Goal: Task Accomplishment & Management: Complete application form

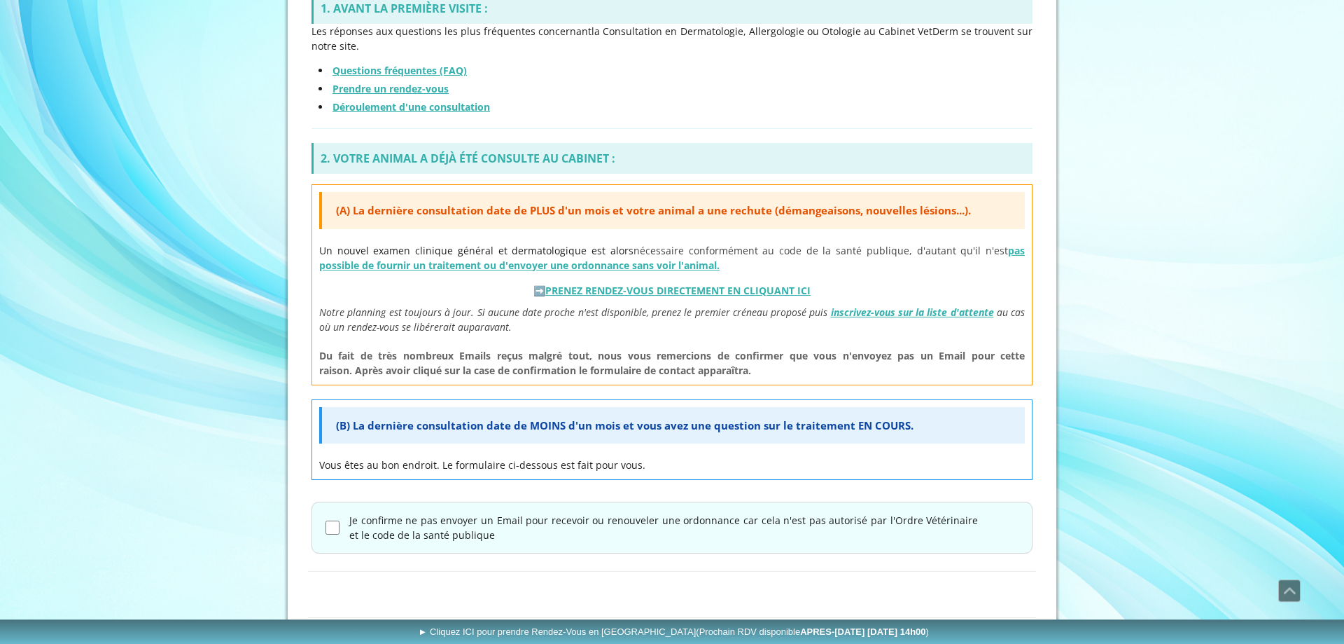
scroll to position [483, 0]
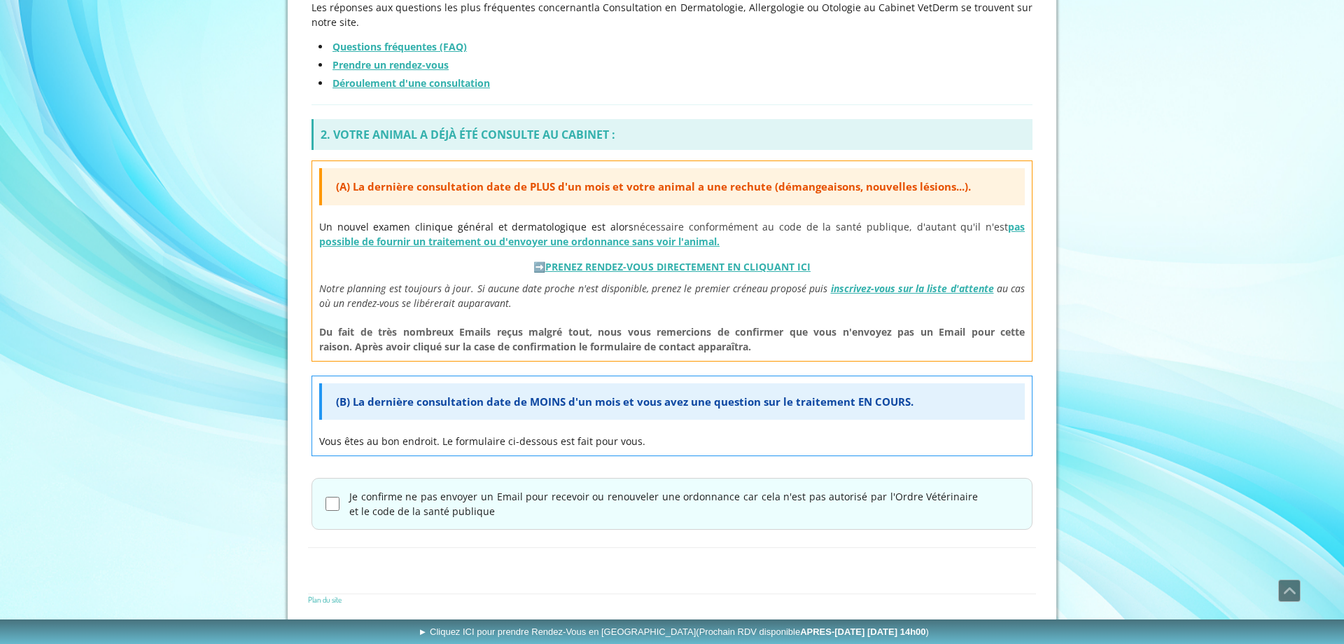
click at [605, 494] on label "Je confirme ne pas envoyer un Email pour recevoir ou renouveler une ordonnance …" at bounding box center [663, 503] width 629 height 29
click at [340, 496] on input "Je confirme ne pas envoyer un Email pour recevoir ou renouveler une ordonnance …" at bounding box center [333, 503] width 14 height 14
checkbox input "true"
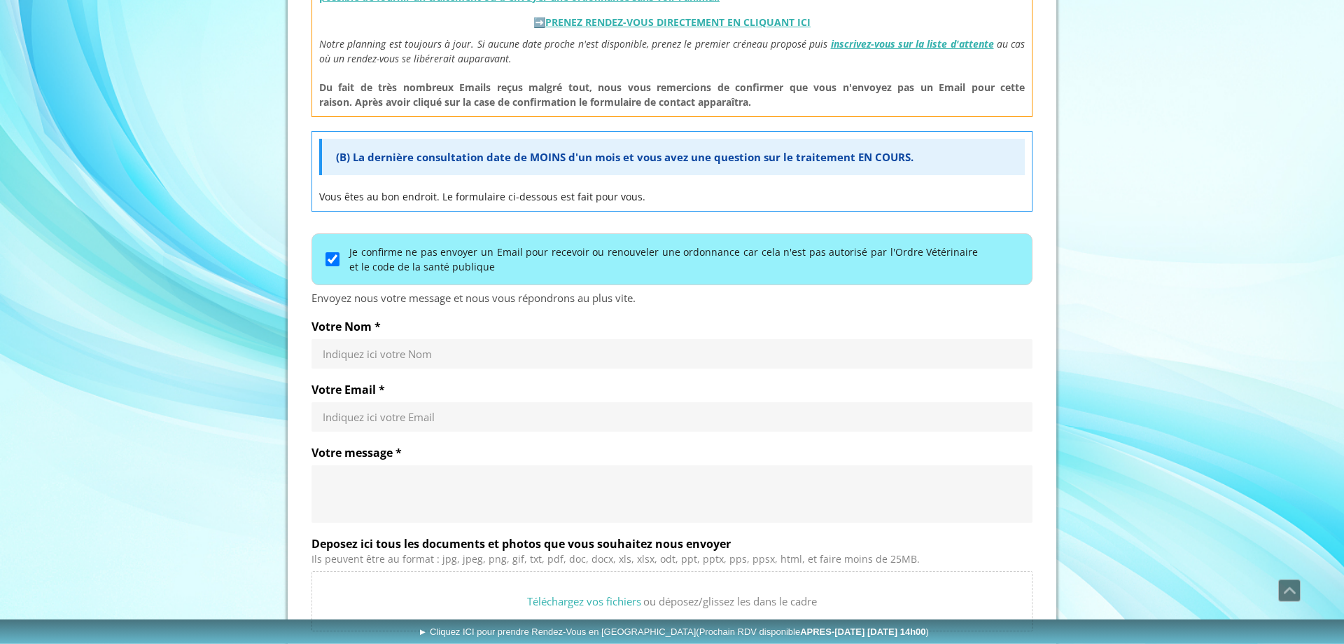
scroll to position [840, 0]
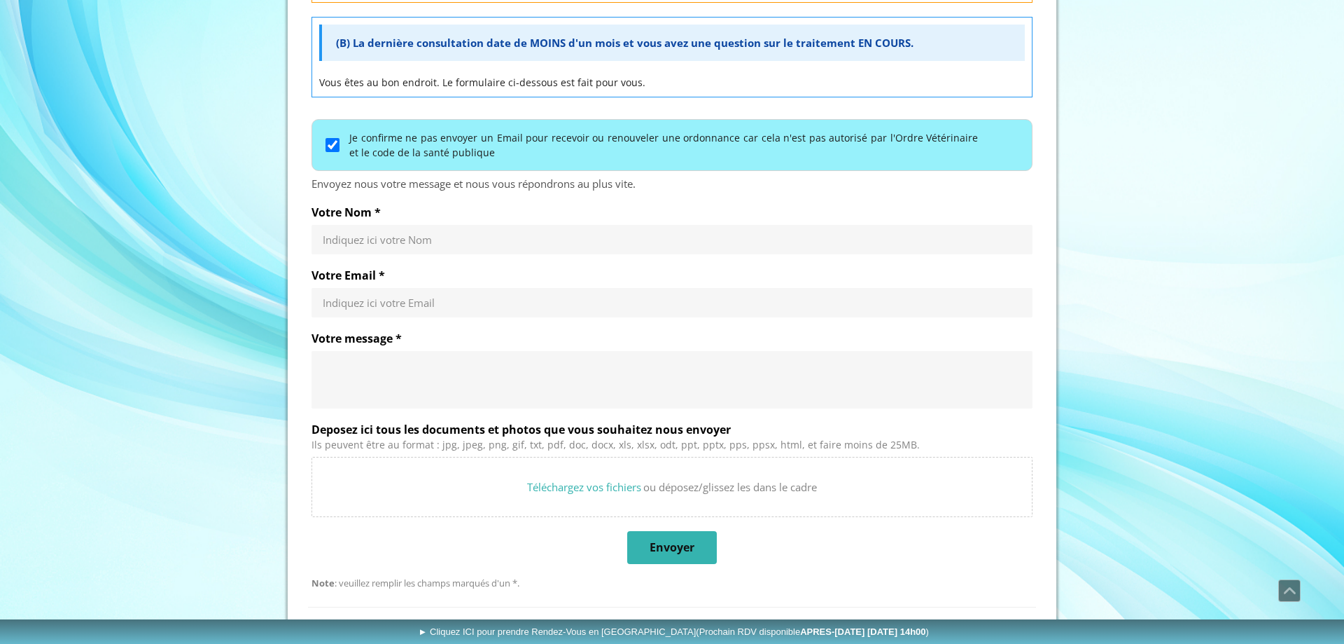
click at [477, 258] on div "Votre Nom * Indiquez ici votre Nom" at bounding box center [672, 236] width 721 height 63
click at [477, 240] on input "Votre Nom *" at bounding box center [672, 239] width 699 height 14
type input "Koeppel"
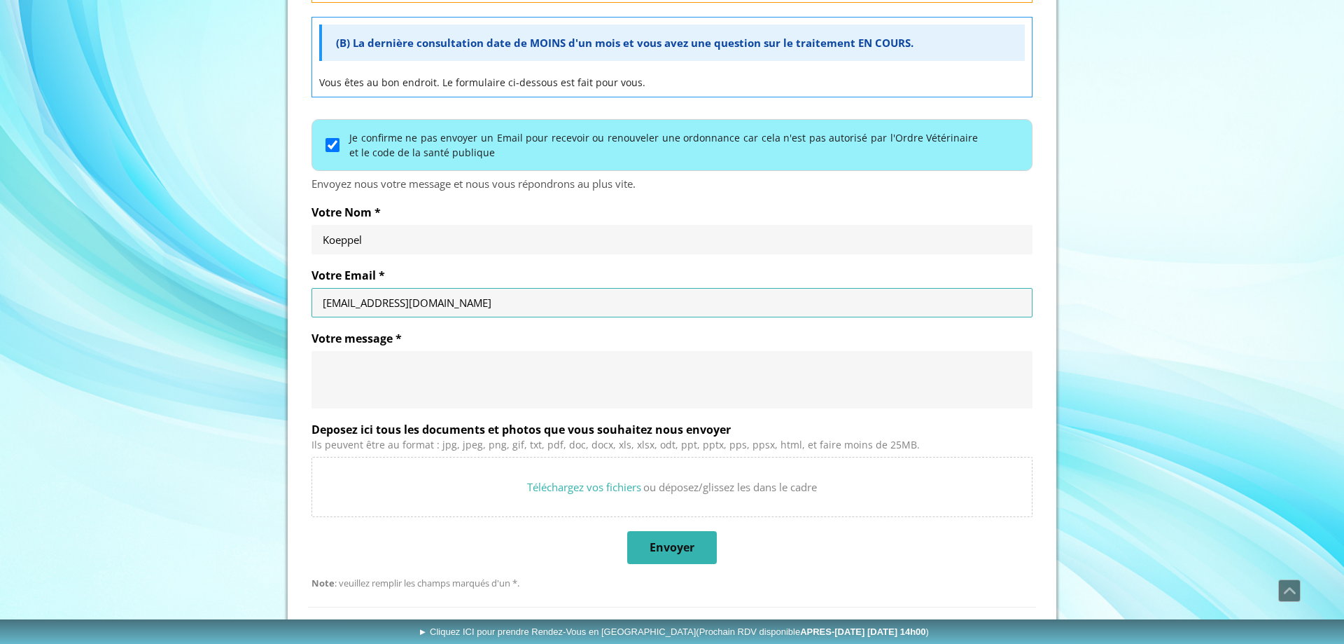
type input "[EMAIL_ADDRESS][DOMAIN_NAME]"
click at [409, 362] on textarea "Votre message *" at bounding box center [672, 380] width 699 height 42
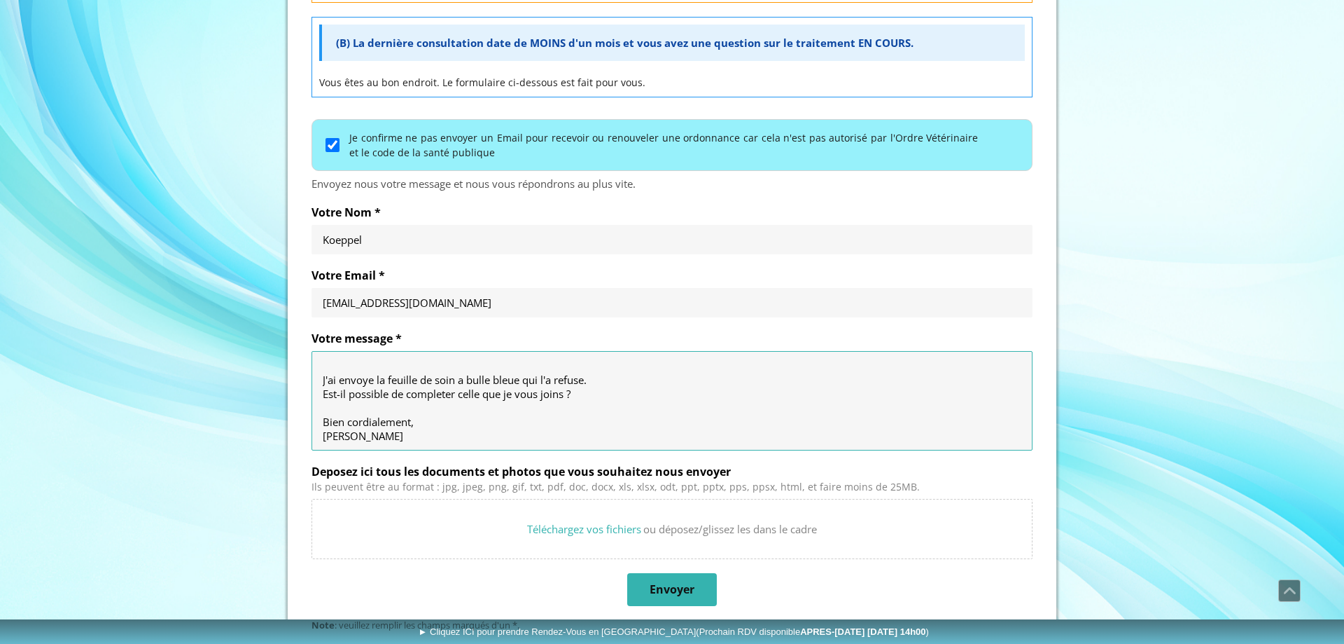
scroll to position [56, 0]
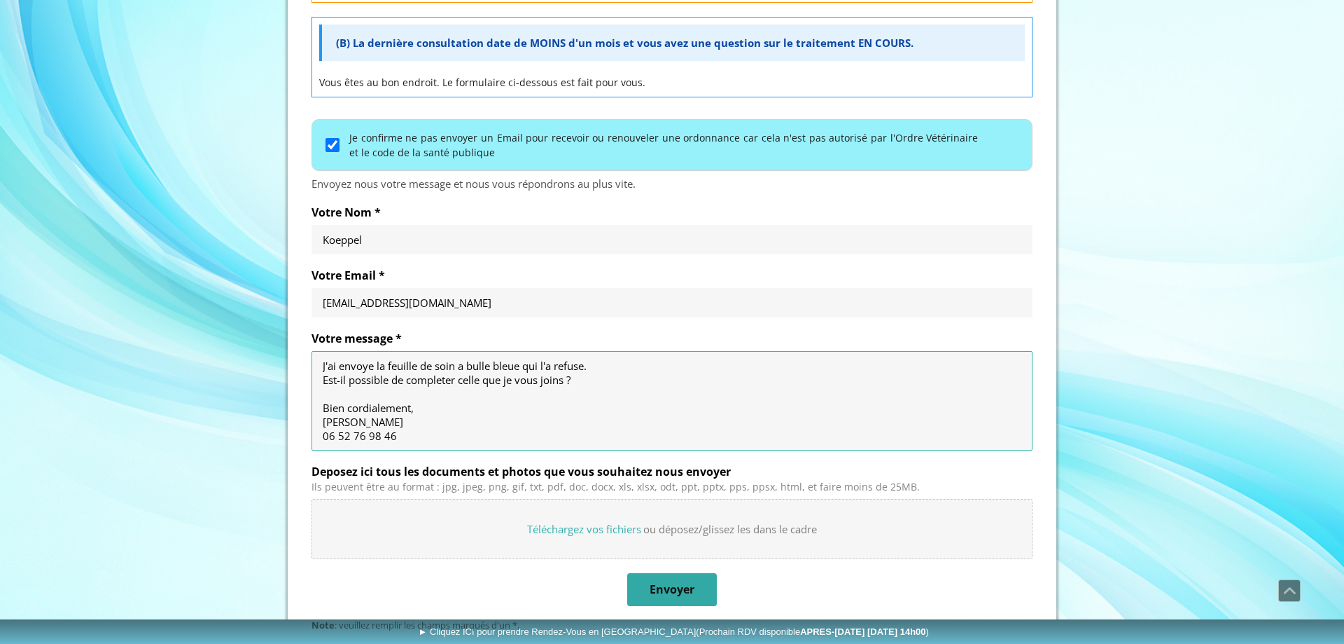
type textarea "Bonjour Monsieur, Nous nous sommes vu [DATE] pour Miss [PERSON_NAME] pour trait…"
click at [668, 536] on input "Deposez ici tous les documents et photos que vous souhaitez nous envoyer" at bounding box center [672, 528] width 720 height 59
type input "C:\fakepath\Feuille de soins.pdf"
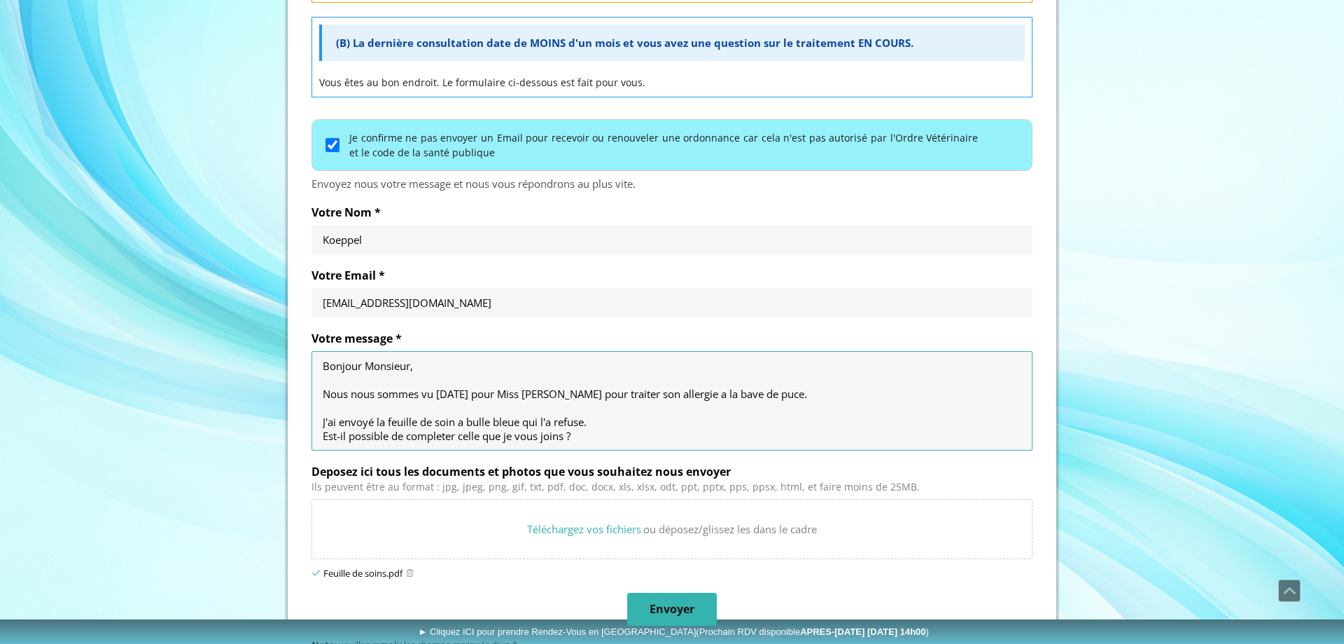
click at [370, 417] on textarea "Bonjour Monsieur, Nous nous sommes vu [DATE] pour Miss [PERSON_NAME] pour trait…" at bounding box center [672, 401] width 699 height 84
click at [583, 424] on textarea "Bonjour Monsieur, Nous nous sommes vu [DATE] pour Miss [PERSON_NAME] pour trait…" at bounding box center [672, 401] width 699 height 84
paste textarea "é"
click at [677, 397] on textarea "Bonjour Monsieur, Nous nous sommes vu [DATE] pour Miss [PERSON_NAME] pour trait…" at bounding box center [672, 401] width 699 height 84
paste textarea "à"
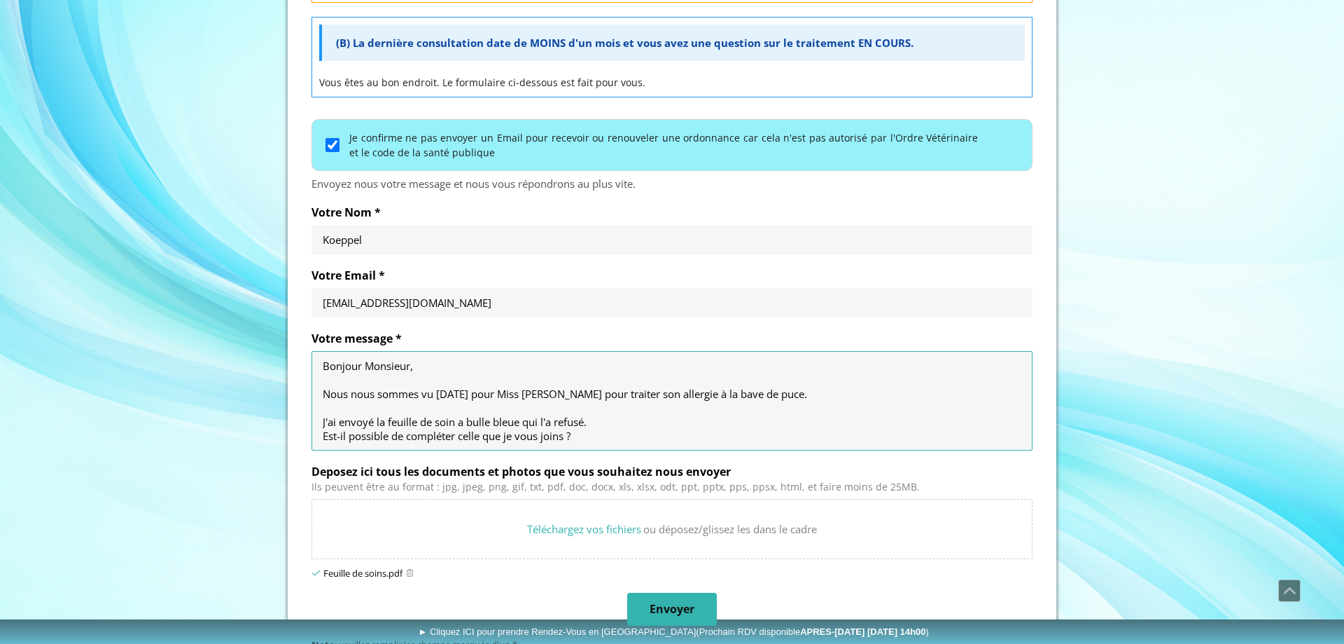
click at [465, 424] on textarea "Bonjour Monsieur, Nous nous sommes vu [DATE] pour Miss [PERSON_NAME] pour trait…" at bounding box center [672, 401] width 699 height 84
paste textarea "à"
click at [688, 416] on textarea "Bonjour Monsieur, Nous nous sommes vu [DATE] pour Miss [PERSON_NAME] pour trait…" at bounding box center [672, 401] width 699 height 84
click at [463, 425] on textarea "Bonjour Monsieur, Nous nous sommes vu [DATE] pour Miss [PERSON_NAME] pour trait…" at bounding box center [672, 401] width 699 height 84
click at [855, 417] on textarea "Bonjour Monsieur, Nous nous sommes vu [DATE] pour Miss [PERSON_NAME] pour trait…" at bounding box center [672, 401] width 699 height 84
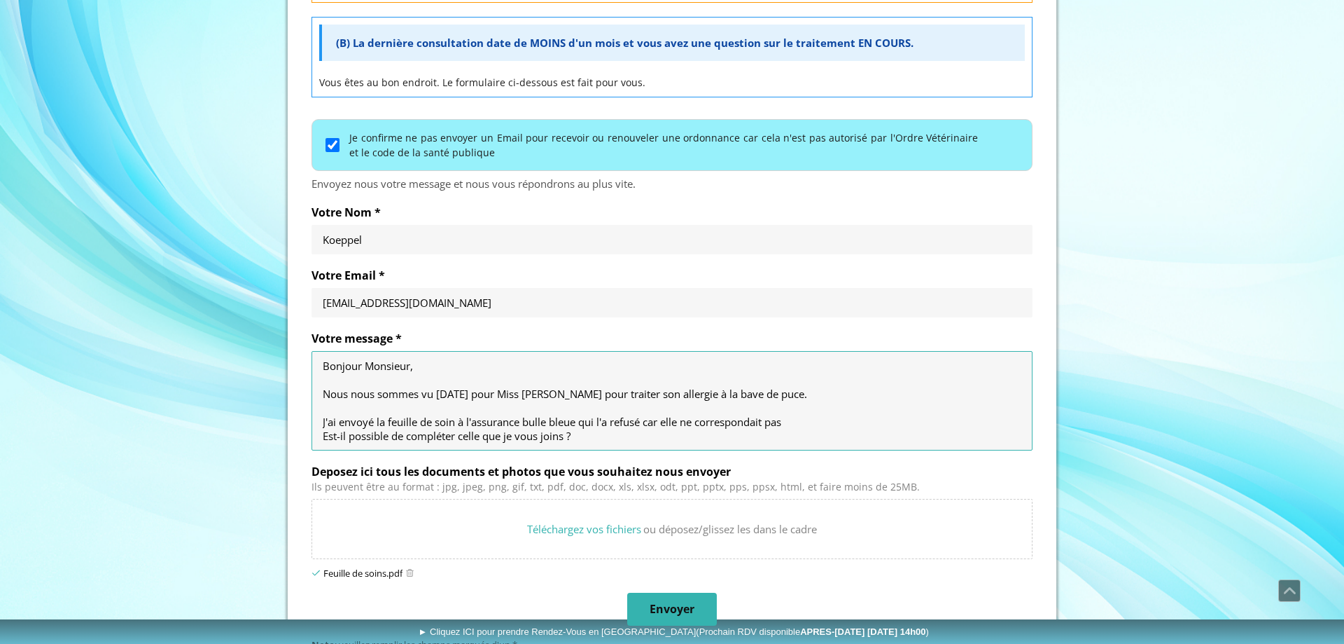
paste textarea "à"
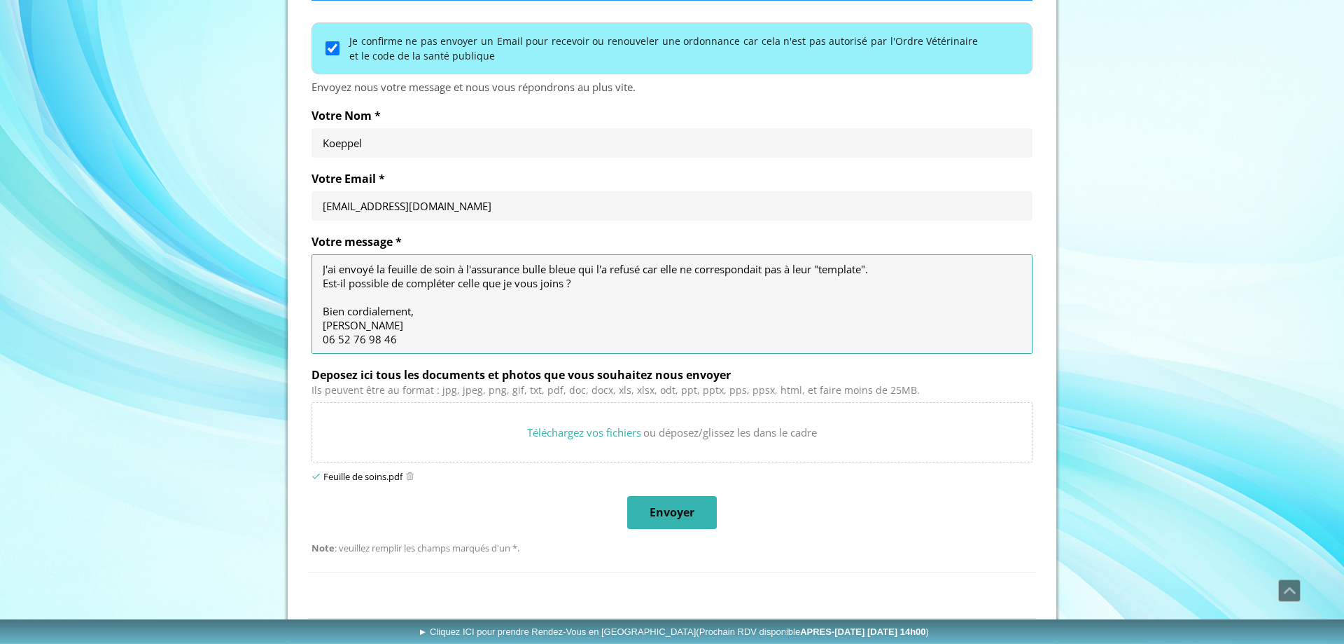
scroll to position [962, 0]
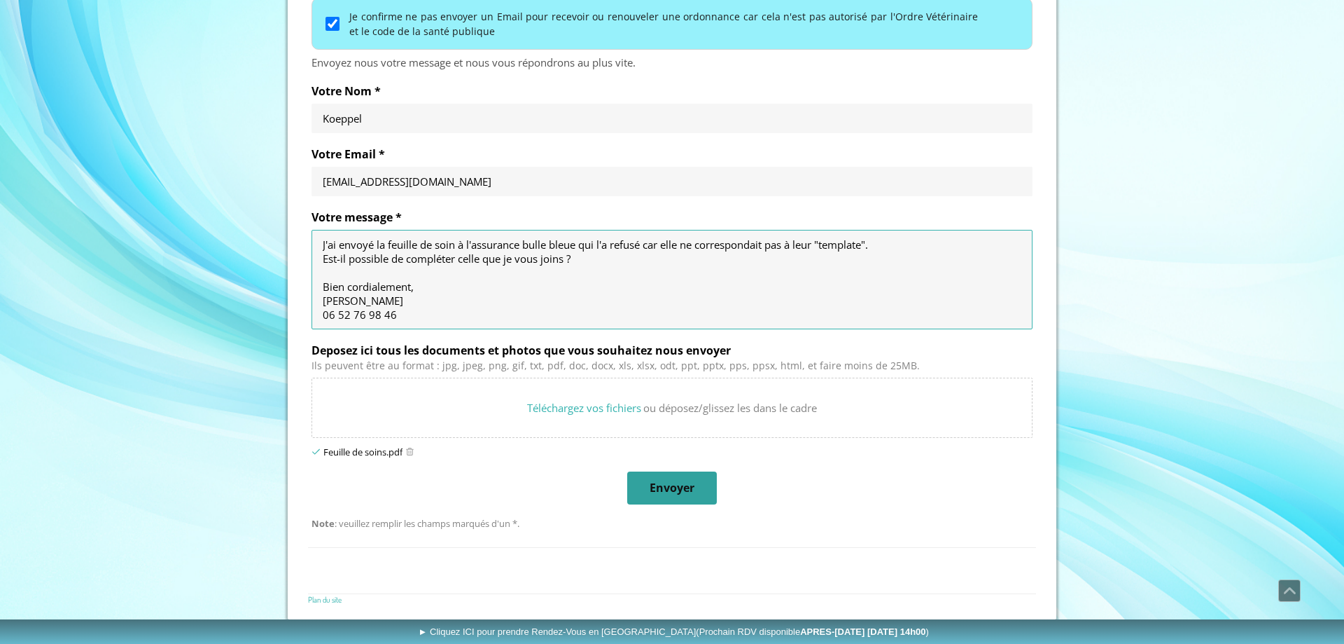
type textarea "Bonjour Monsieur, Nous nous sommes vu [DATE] pour Miss [PERSON_NAME] pour trait…"
click at [649, 478] on span "Envoyer" at bounding box center [672, 488] width 87 height 30
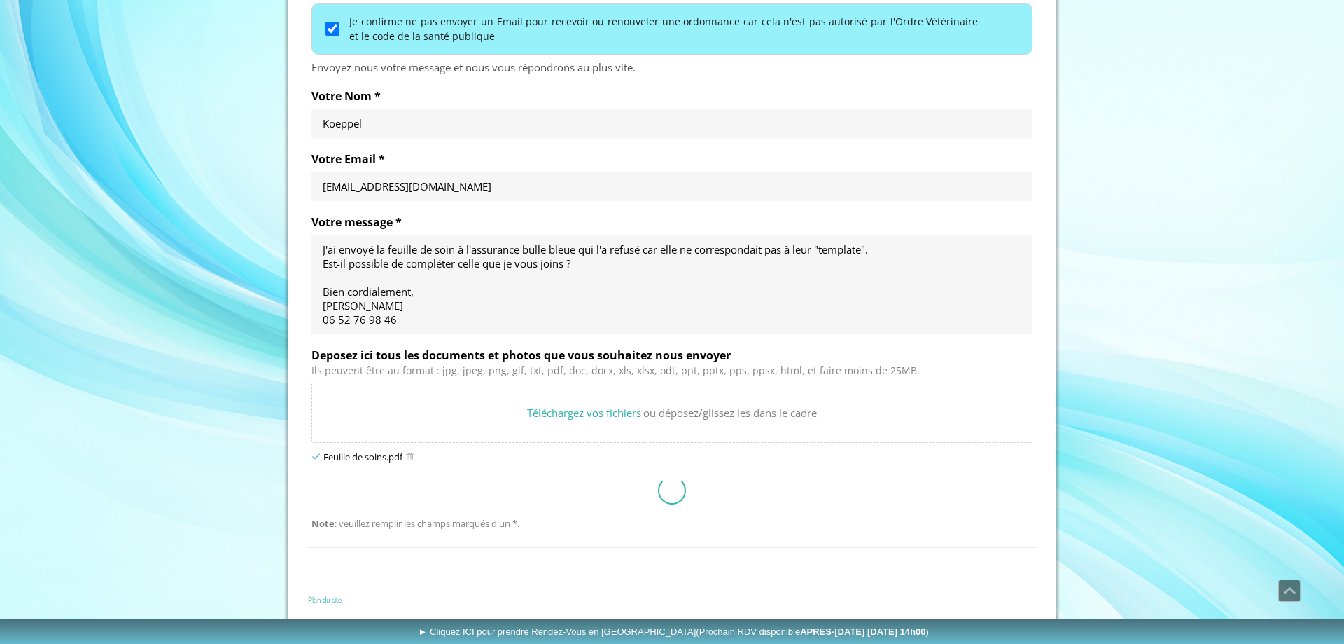
scroll to position [619, 0]
